Goal: Subscribe to service/newsletter

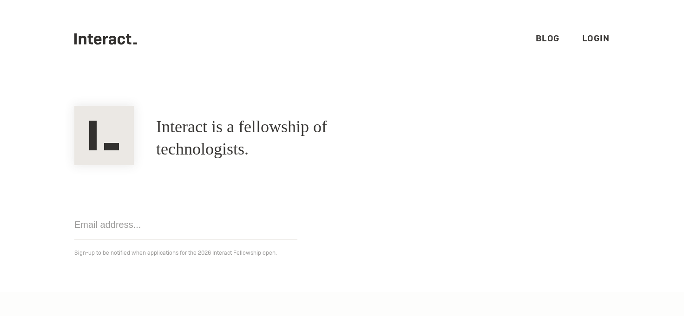
click at [591, 45] on ul ".cls-1{fill:#33312f;} interact-brand-logotype-black Blog Login" at bounding box center [341, 39] width 535 height 78
click at [591, 41] on link "Login" at bounding box center [596, 38] width 28 height 11
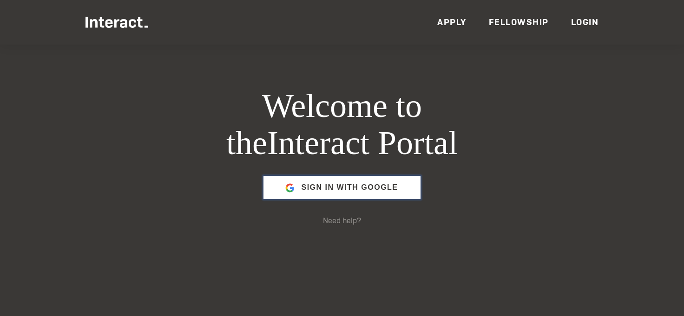
click at [359, 189] on span "Sign in with Google" at bounding box center [349, 188] width 97 height 22
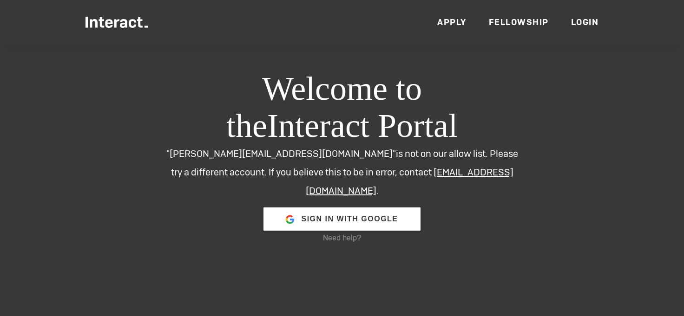
click at [456, 20] on link "Apply" at bounding box center [451, 22] width 29 height 11
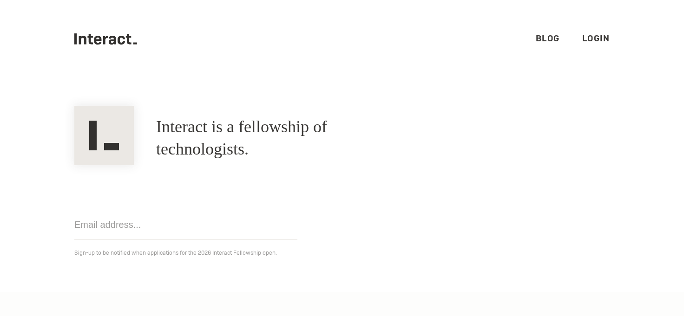
click at [597, 39] on link "Login" at bounding box center [596, 38] width 28 height 11
click at [102, 222] on input "email" at bounding box center [185, 225] width 223 height 30
type input "lality.pro@gmail.com"
click input "Get notified" at bounding box center [0, 0] width 0 height 0
